Goal: Task Accomplishment & Management: Complete application form

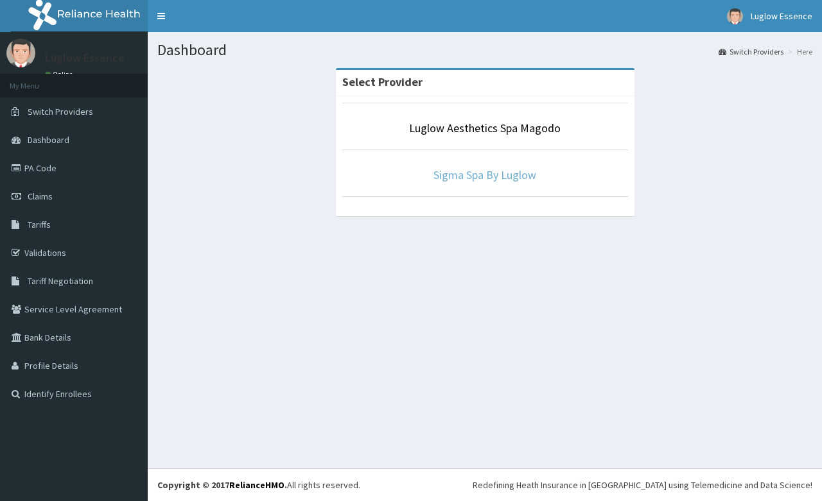
click at [473, 175] on link "Sigma Spa By Luglow" at bounding box center [484, 175] width 103 height 15
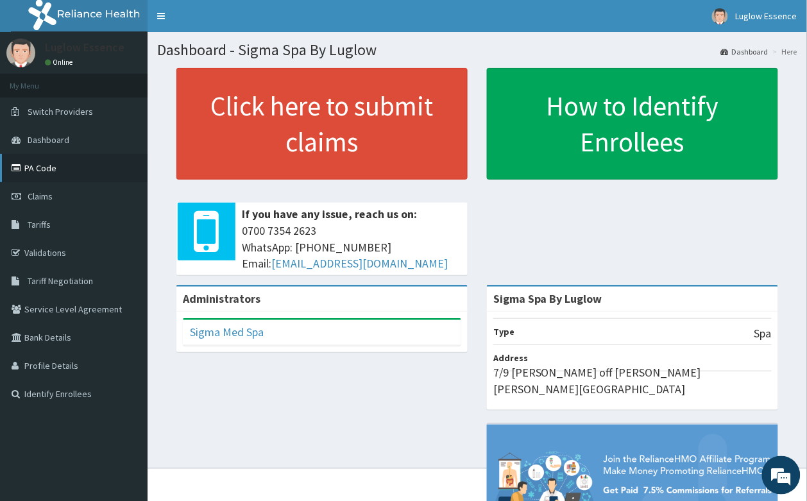
click at [55, 164] on link "PA Code" at bounding box center [74, 168] width 148 height 28
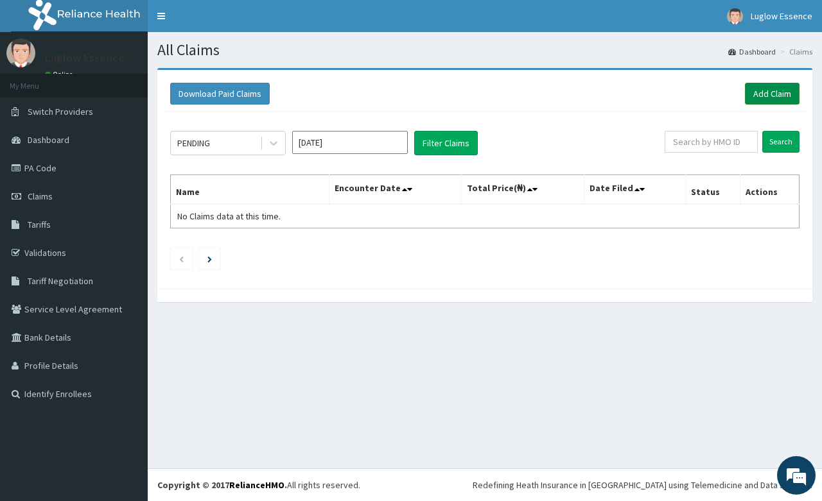
click at [779, 95] on link "Add Claim" at bounding box center [772, 94] width 55 height 22
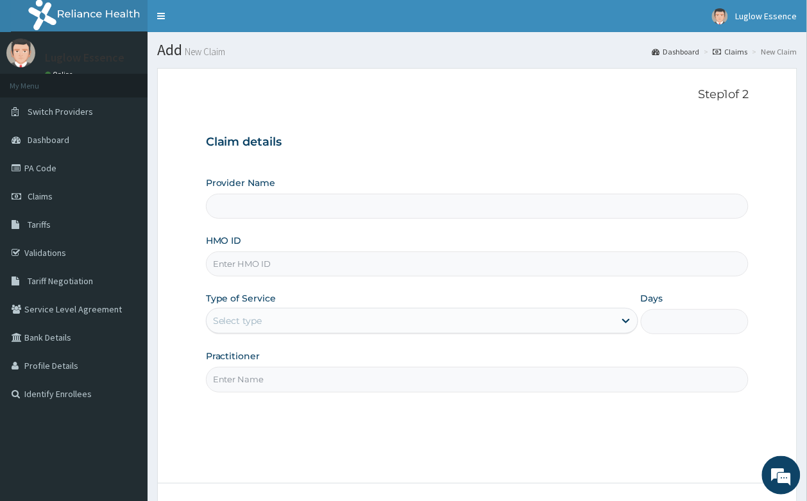
type input "Sigma Spa By Luglow"
type input "1"
drag, startPoint x: 268, startPoint y: 262, endPoint x: 257, endPoint y: 262, distance: 10.9
click at [268, 262] on input "HMO ID" at bounding box center [478, 264] width 544 height 25
paste input "BLX/10015/A"
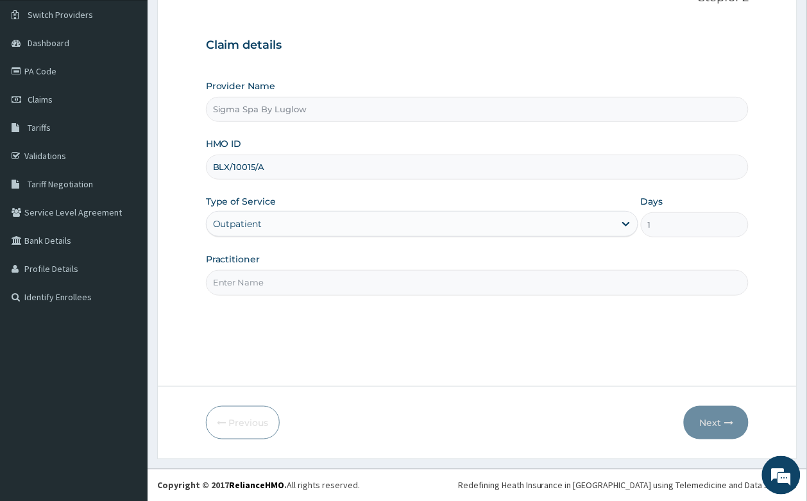
scroll to position [98, 0]
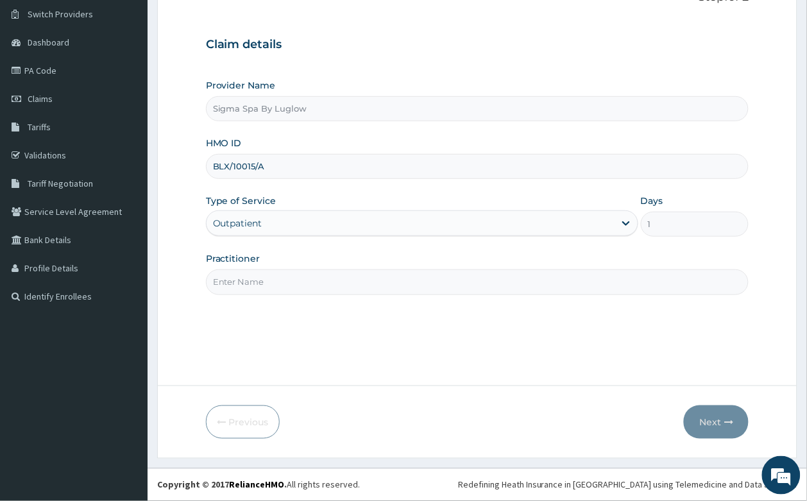
type input "BLX/10015/A"
click at [305, 284] on input "Practitioner" at bounding box center [478, 282] width 544 height 25
type input "BO"
click at [691, 422] on button "Next" at bounding box center [716, 422] width 65 height 33
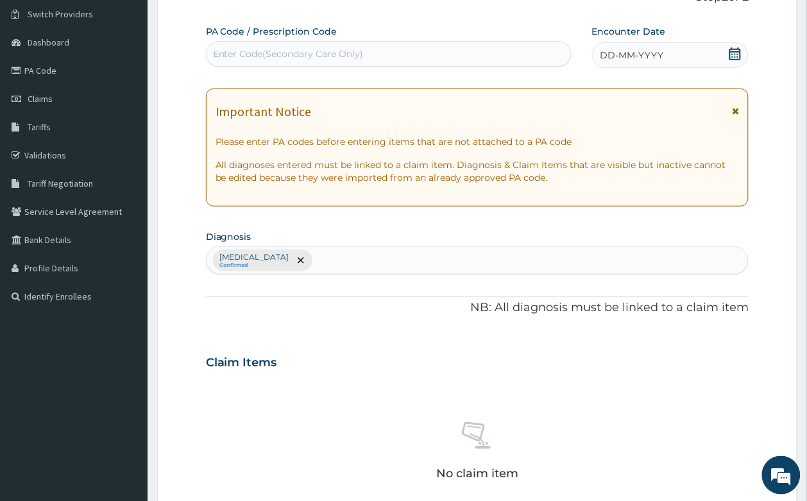
click at [732, 108] on icon at bounding box center [735, 111] width 7 height 9
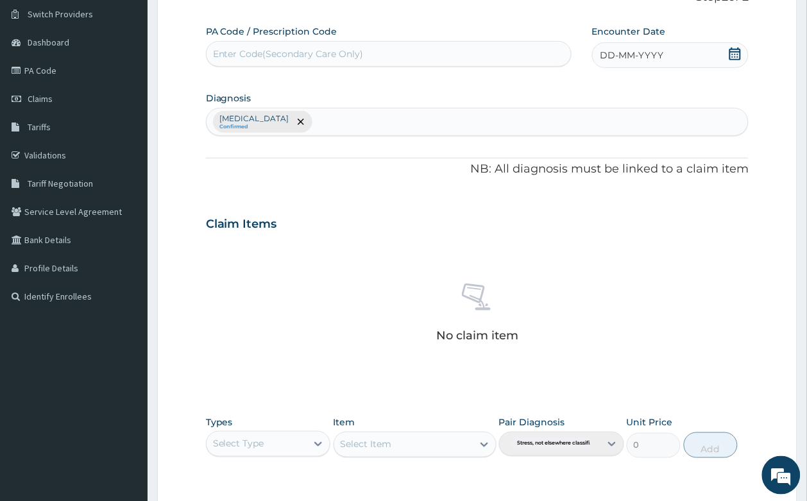
click at [331, 44] on div "Enter Code(Secondary Care Only)" at bounding box center [389, 54] width 365 height 21
paste input "PA/C9630C"
type input "PA/C9630C"
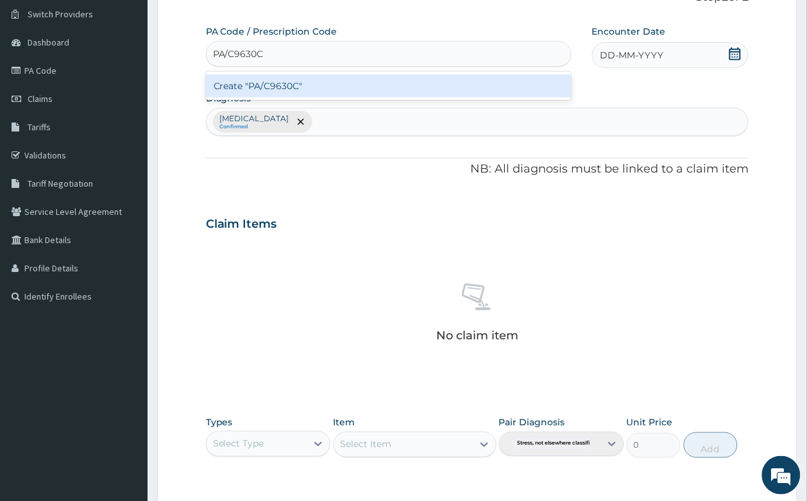
click at [312, 80] on div "Create "PA/C9630C"" at bounding box center [389, 85] width 366 height 23
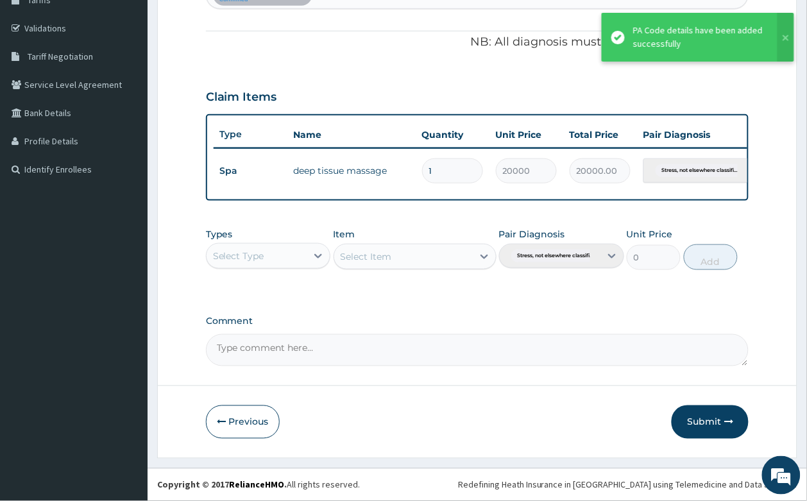
scroll to position [237, 0]
click at [717, 431] on button "Submit" at bounding box center [710, 422] width 77 height 33
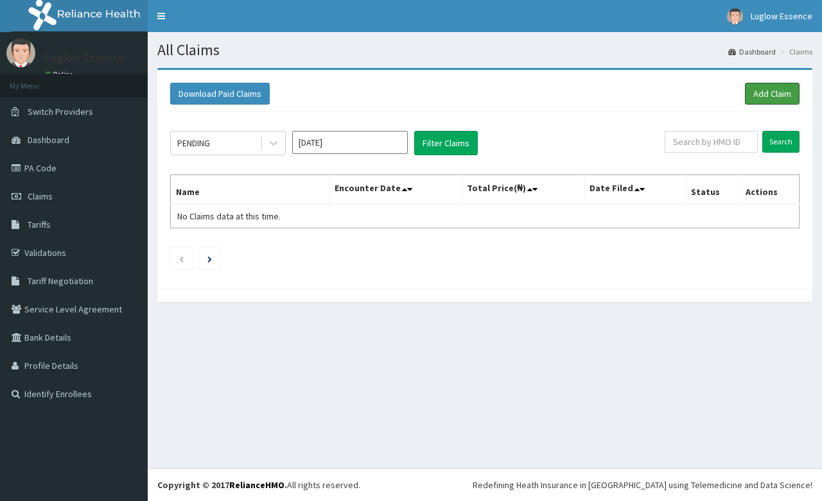
click at [766, 100] on link "Add Claim" at bounding box center [772, 94] width 55 height 22
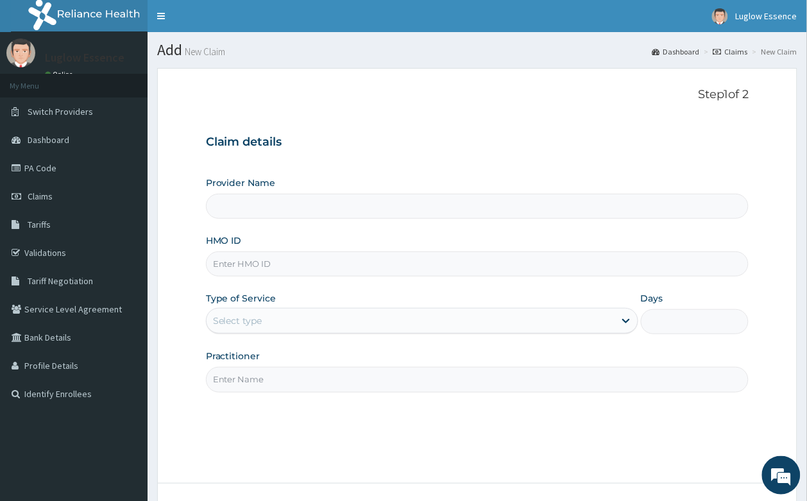
click at [309, 263] on input "HMO ID" at bounding box center [478, 264] width 544 height 25
paste input "BLX/10003/A"
type input "BLX/10003/A"
click at [292, 390] on input "Practitioner" at bounding box center [478, 379] width 544 height 25
type input "Sigma Spa By Luglow"
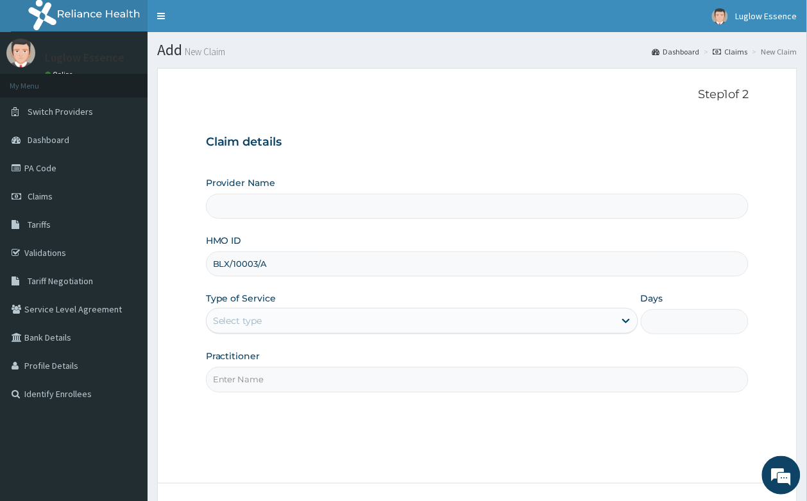
type input "1"
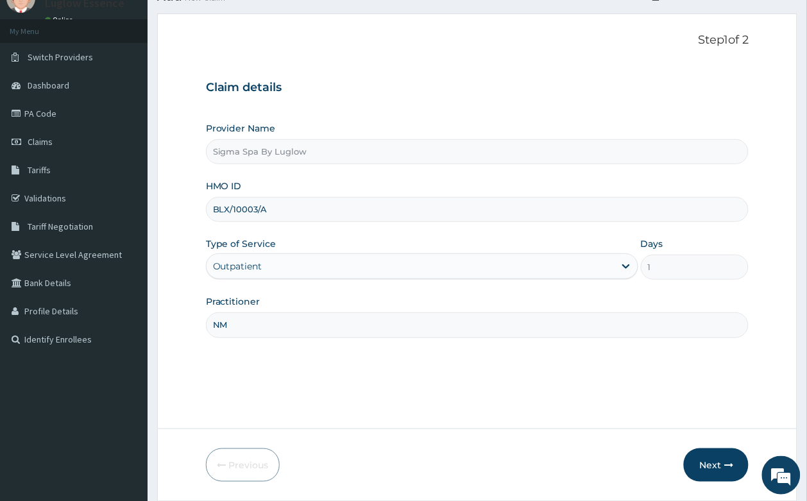
scroll to position [98, 0]
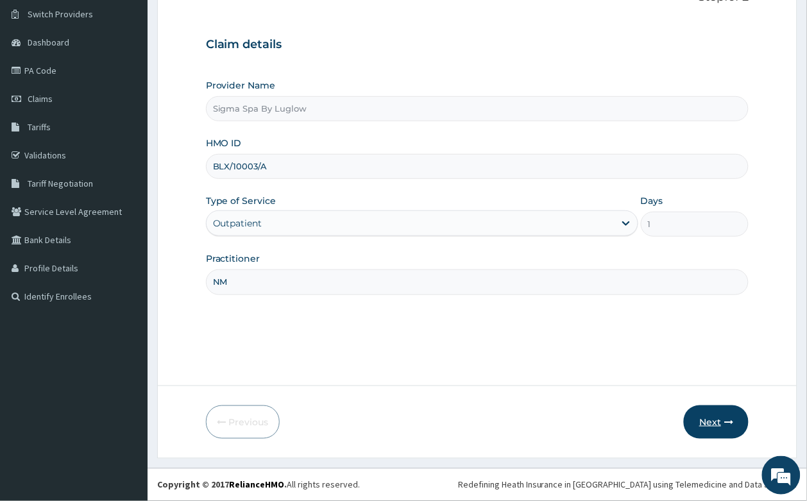
type input "NM"
click at [707, 409] on button "Next" at bounding box center [716, 422] width 65 height 33
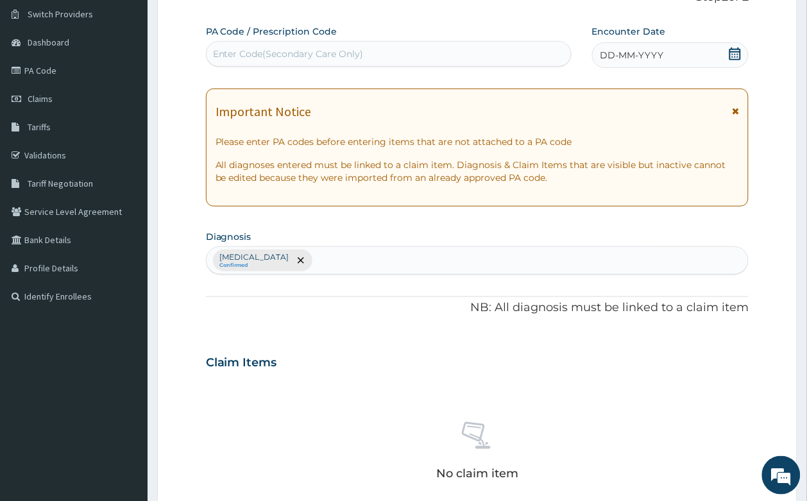
scroll to position [0, 0]
click at [305, 55] on div "Enter Code(Secondary Care Only)" at bounding box center [288, 53] width 151 height 13
paste input "PA/9C354C"
type input "PA/9C354C"
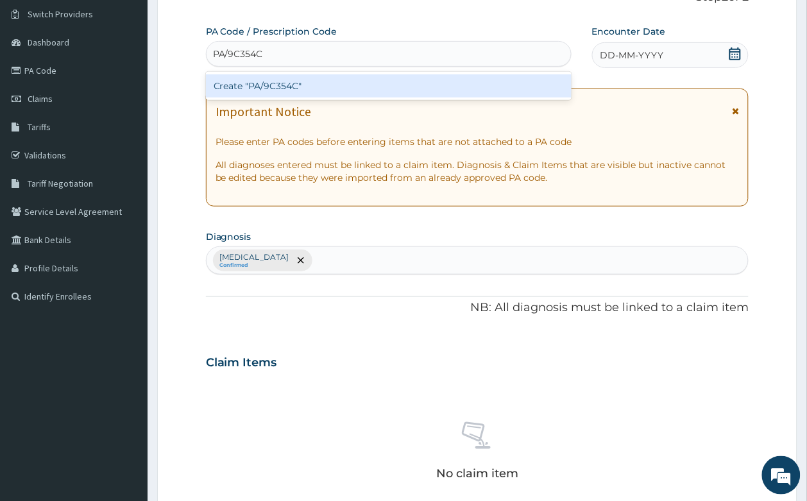
click at [318, 81] on div "Create "PA/9C354C"" at bounding box center [389, 85] width 366 height 23
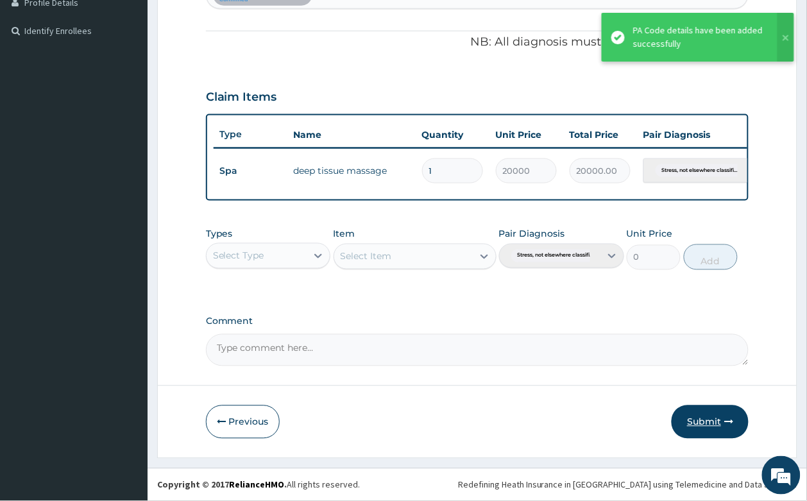
click at [697, 424] on button "Submit" at bounding box center [710, 422] width 77 height 33
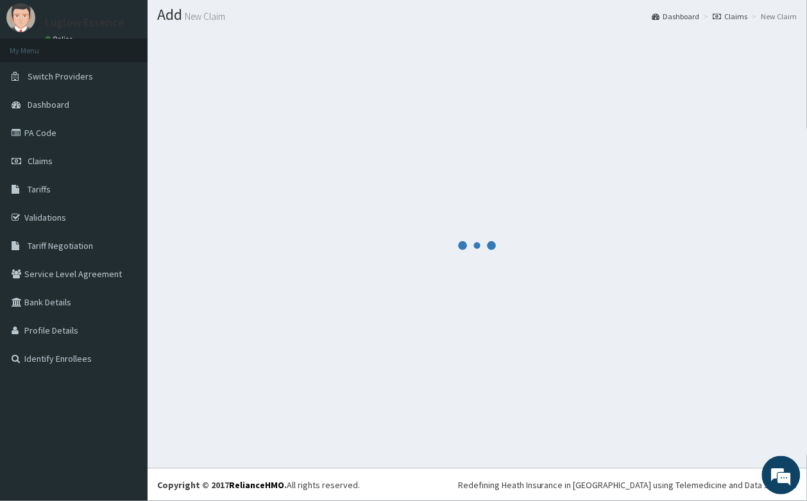
scroll to position [376, 0]
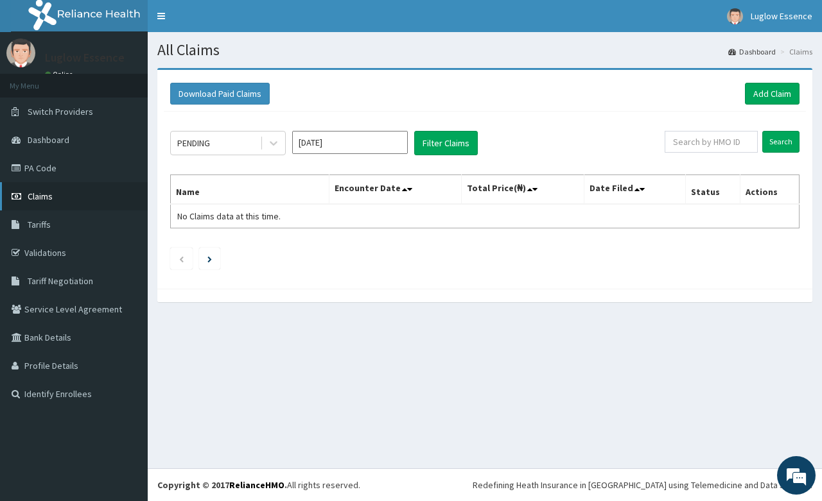
click at [61, 198] on link "Claims" at bounding box center [74, 196] width 148 height 28
click at [270, 145] on icon at bounding box center [273, 143] width 13 height 13
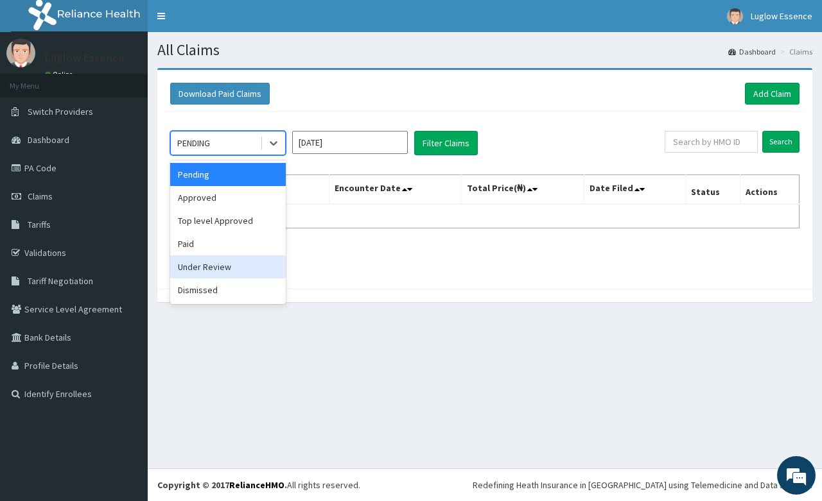
click at [245, 272] on div "Under Review" at bounding box center [228, 266] width 116 height 23
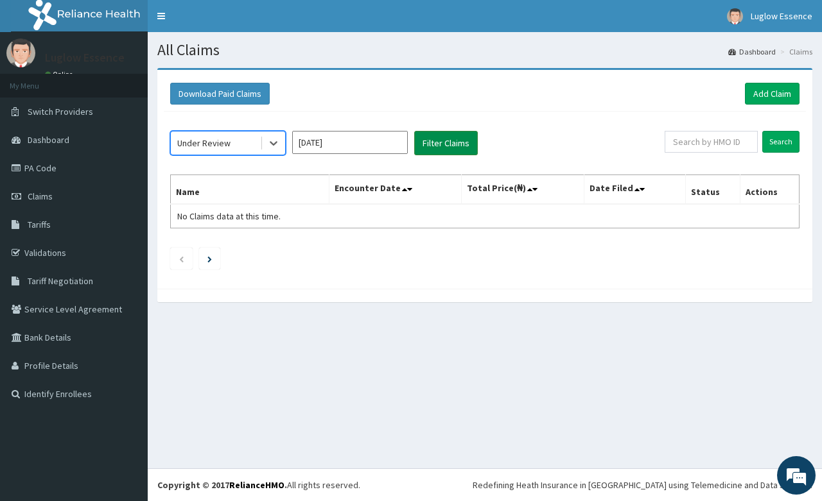
click at [472, 143] on button "Filter Claims" at bounding box center [446, 143] width 64 height 24
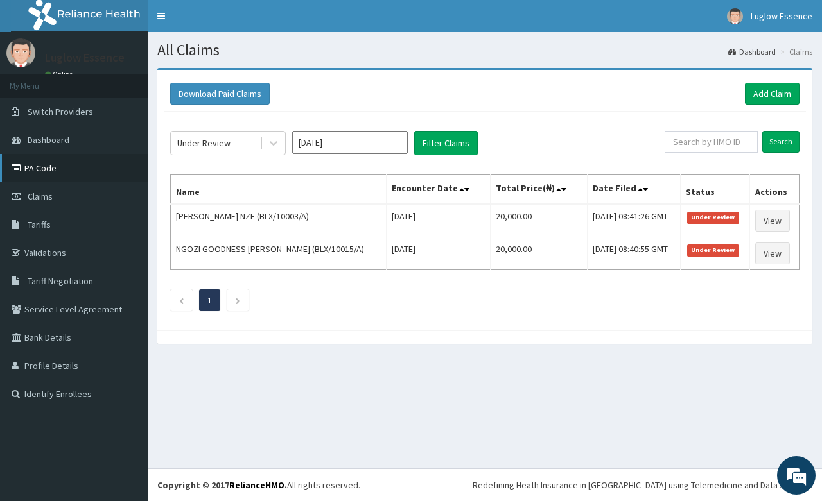
click at [92, 177] on link "PA Code" at bounding box center [74, 168] width 148 height 28
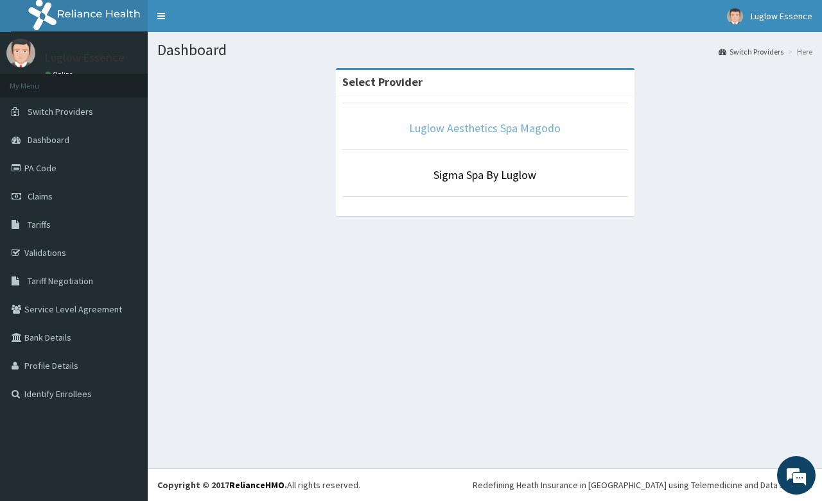
click at [464, 127] on link "Luglow Aesthetics Spa Magodo" at bounding box center [484, 128] width 151 height 15
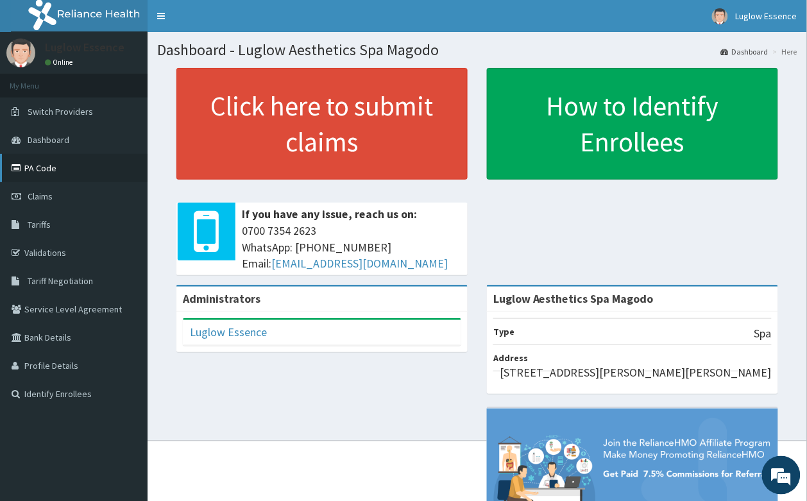
click at [95, 164] on link "PA Code" at bounding box center [74, 168] width 148 height 28
